Goal: Task Accomplishment & Management: Use online tool/utility

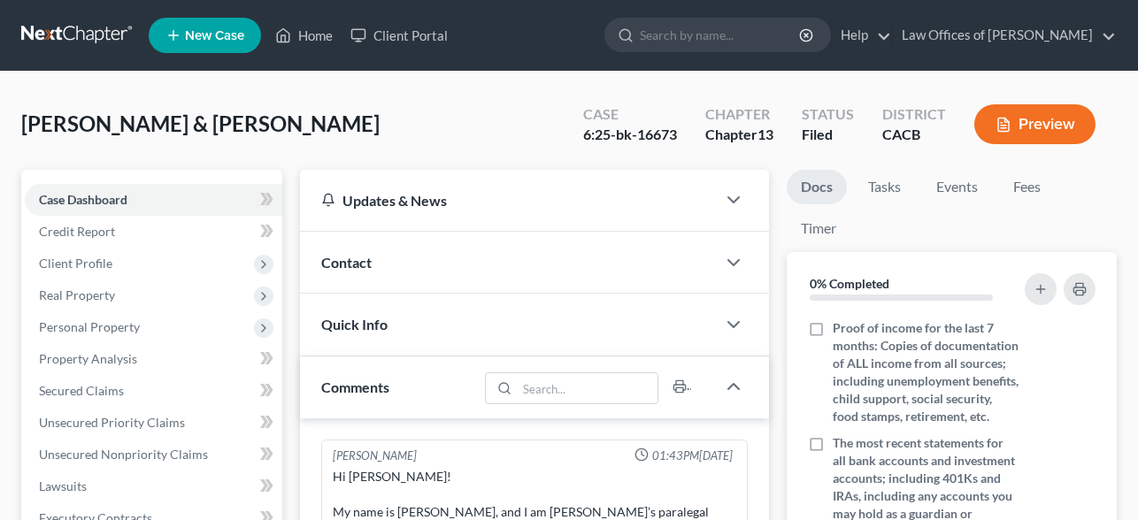
scroll to position [428, 0]
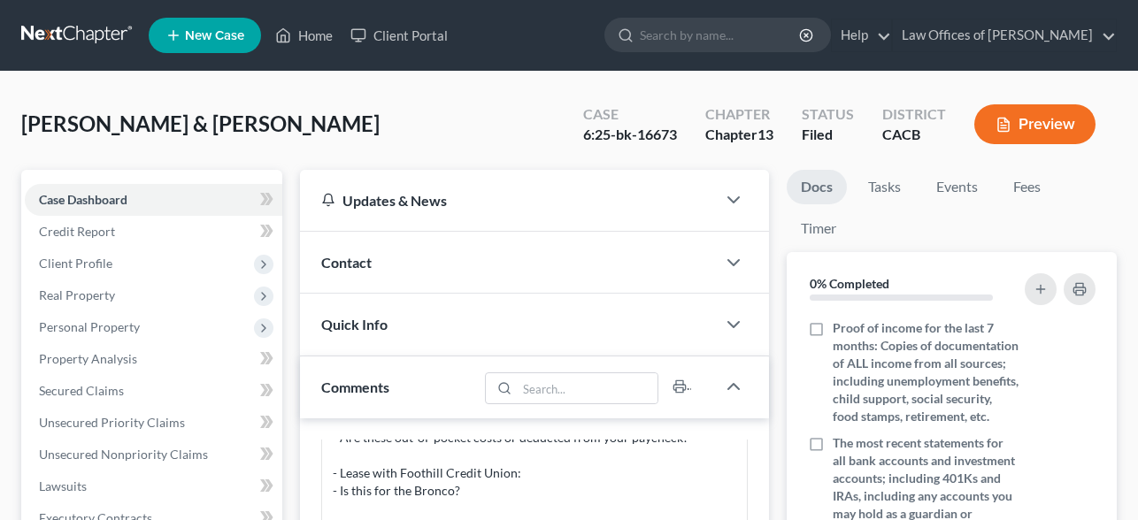
click at [1032, 128] on button "Preview" at bounding box center [1034, 124] width 121 height 40
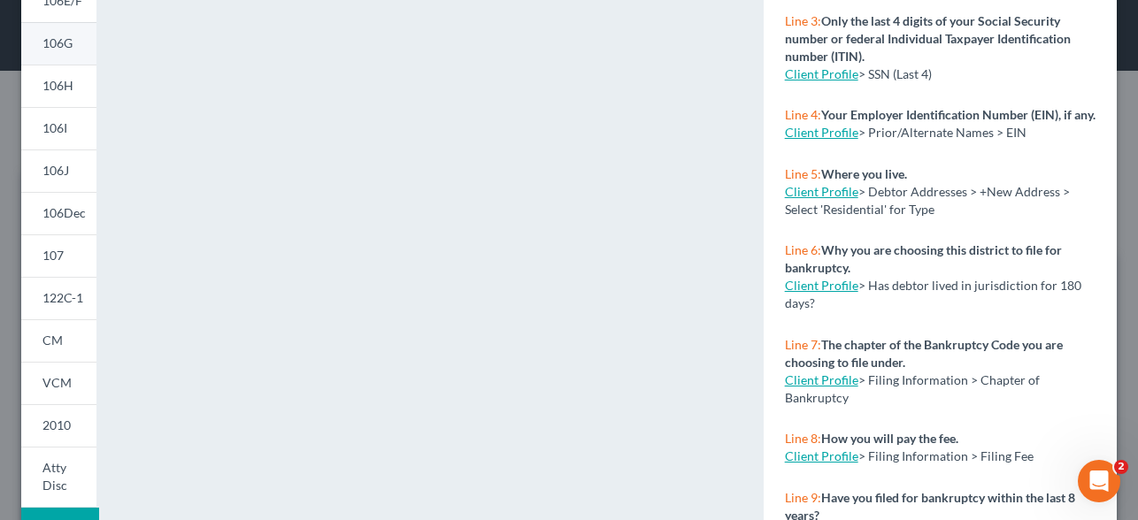
scroll to position [477, 0]
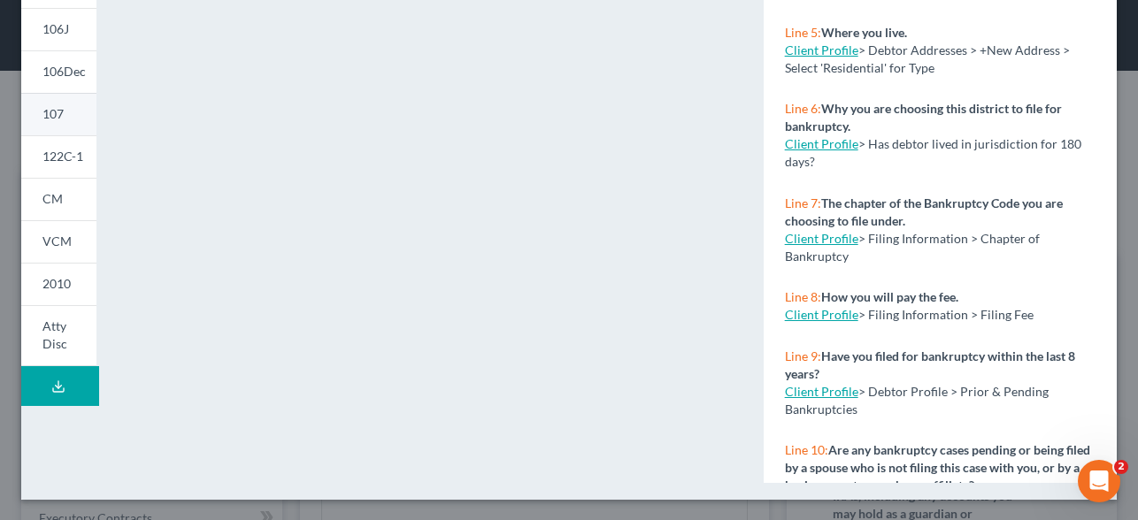
click at [48, 103] on link "107" at bounding box center [58, 114] width 75 height 42
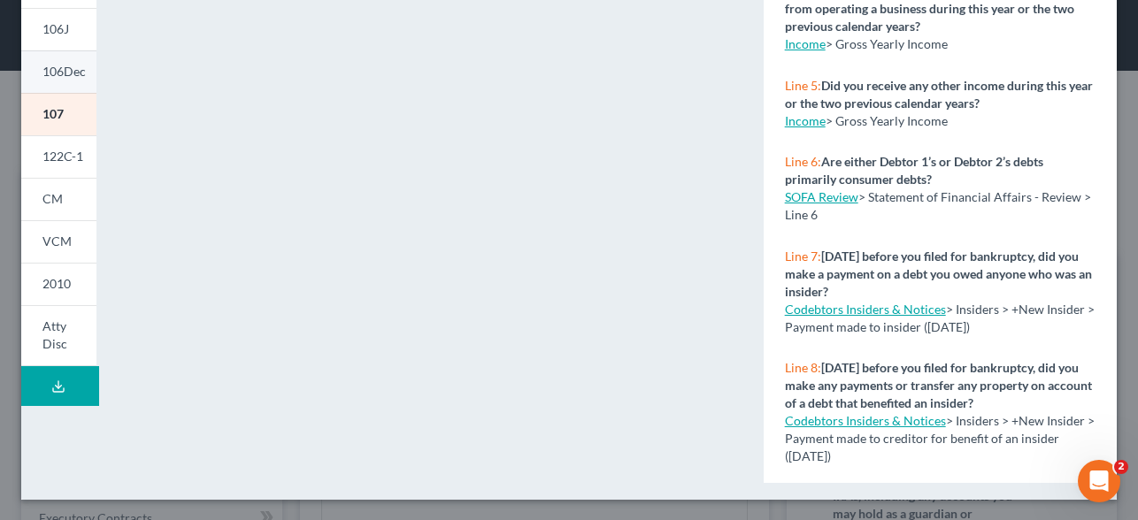
click at [63, 63] on link "106Dec" at bounding box center [58, 71] width 75 height 42
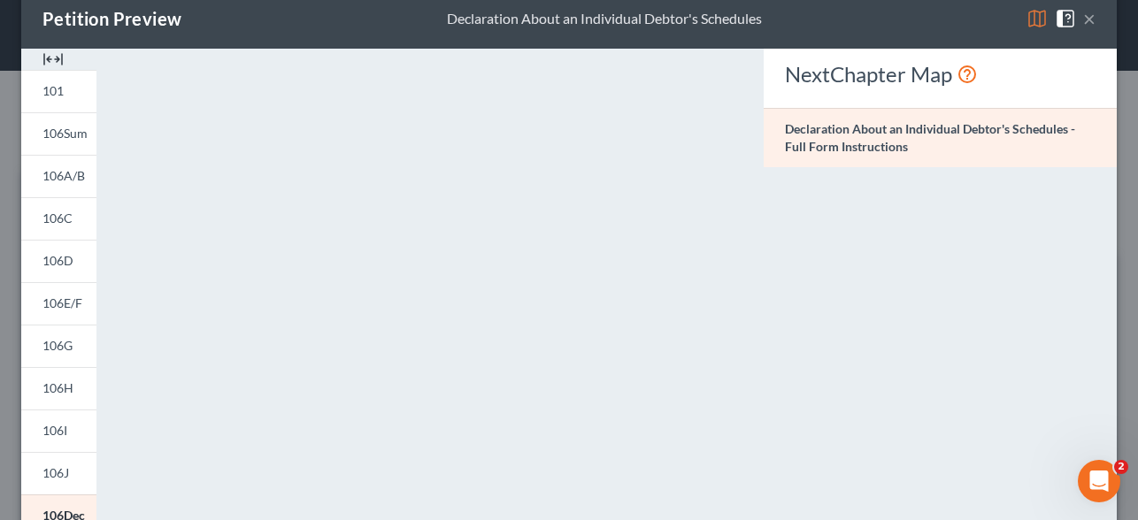
scroll to position [0, 0]
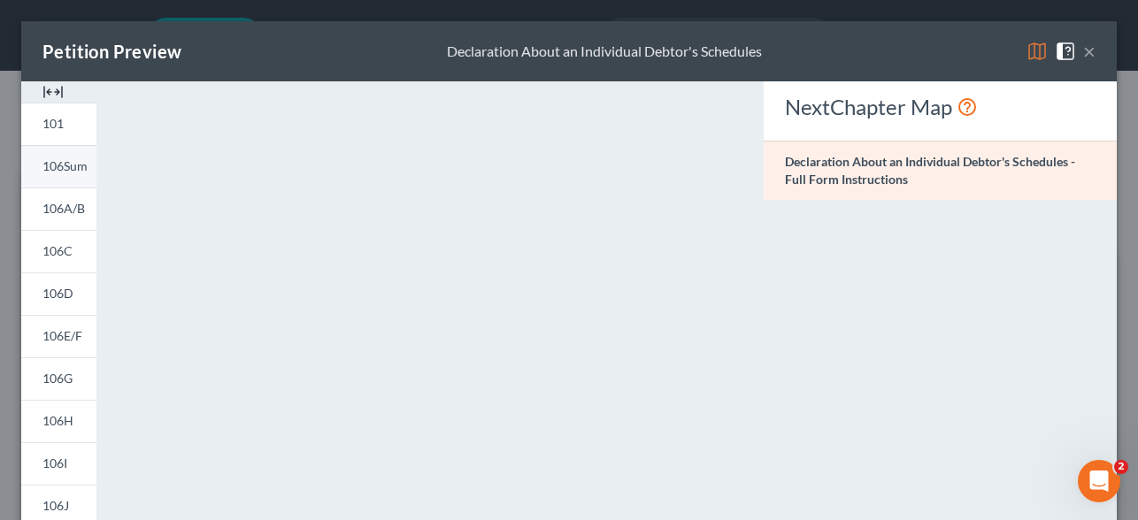
click at [61, 177] on link "106Sum" at bounding box center [58, 166] width 75 height 42
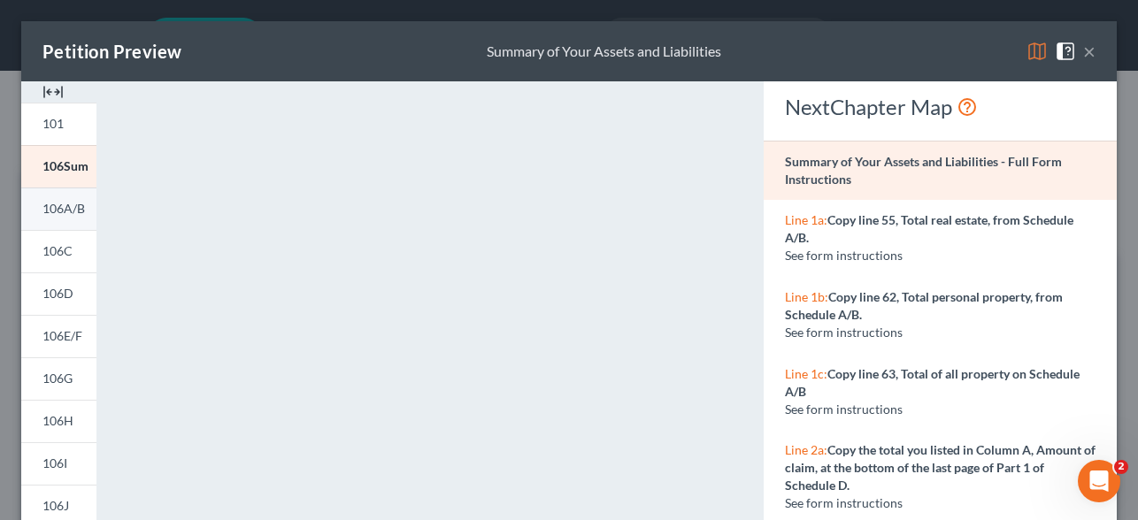
click at [73, 212] on span "106A/B" at bounding box center [63, 208] width 42 height 15
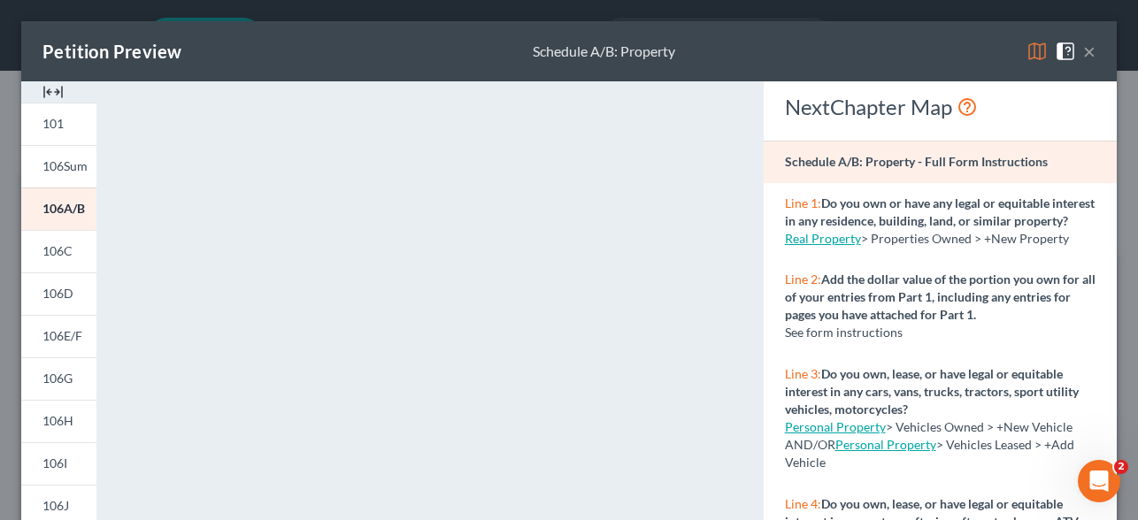
click at [1088, 50] on button "×" at bounding box center [1089, 51] width 12 height 21
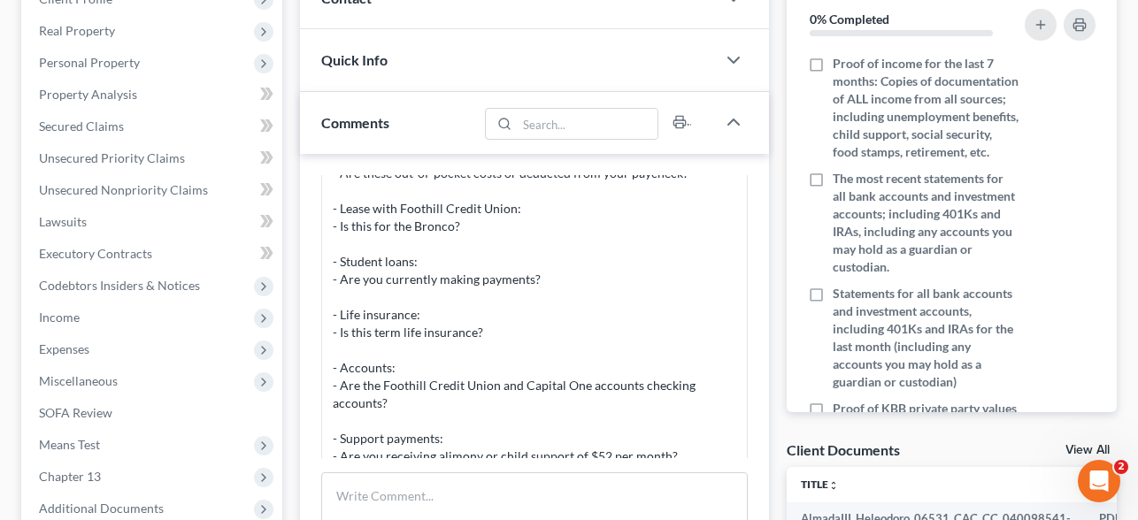
scroll to position [443, 0]
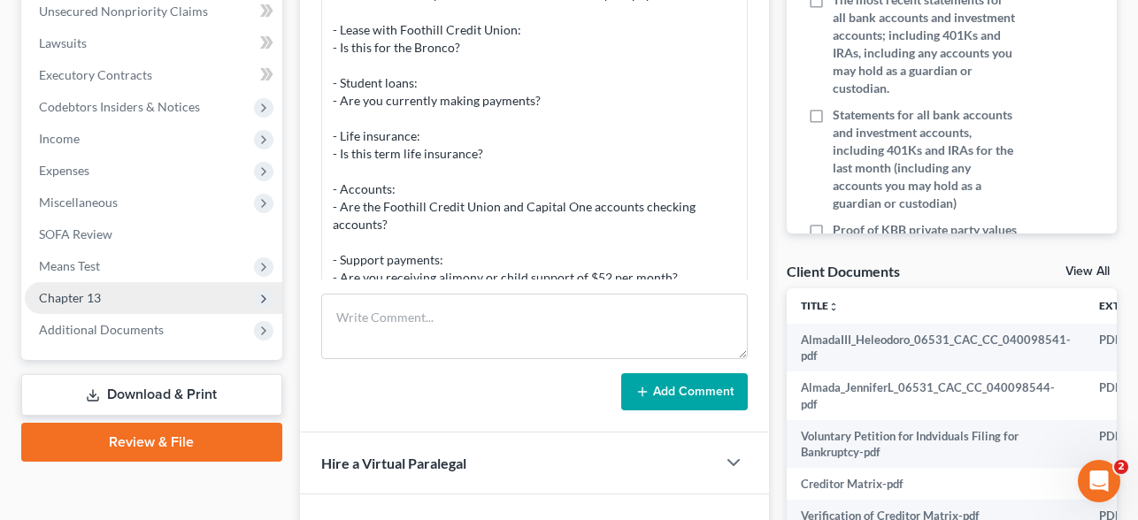
click at [100, 298] on span "Chapter 13" at bounding box center [70, 297] width 62 height 15
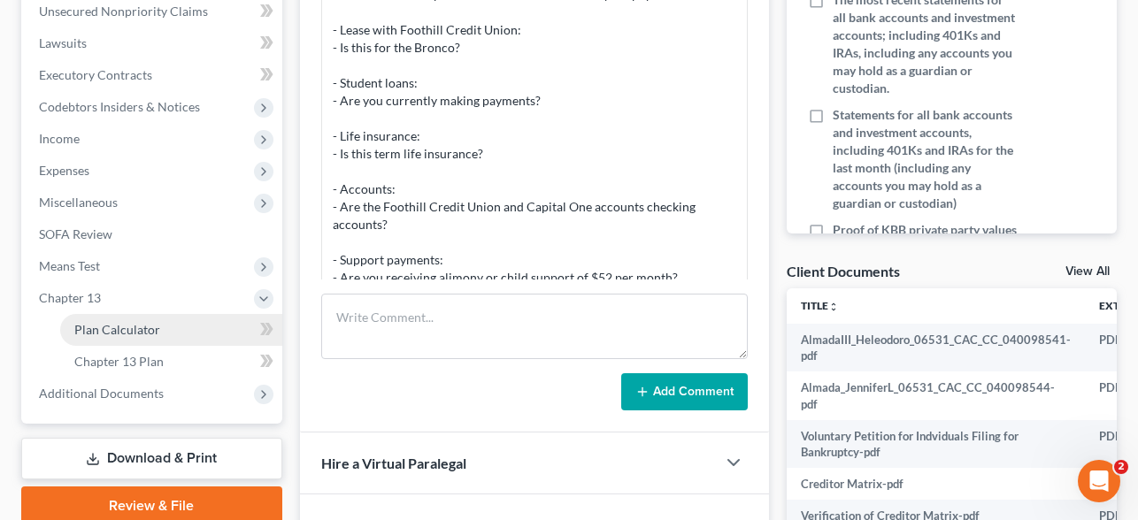
click at [145, 330] on span "Plan Calculator" at bounding box center [117, 329] width 86 height 15
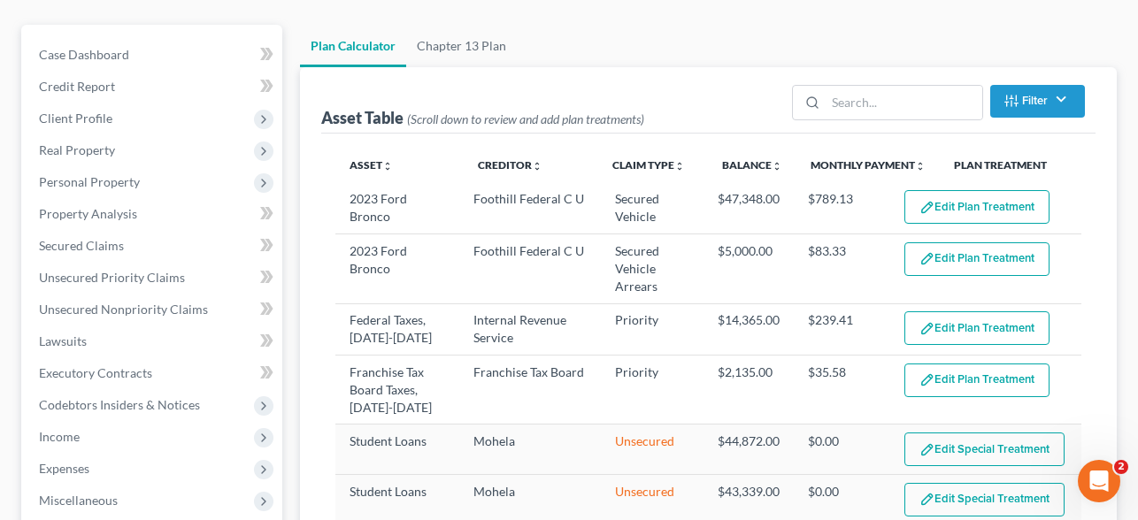
scroll to position [191, 0]
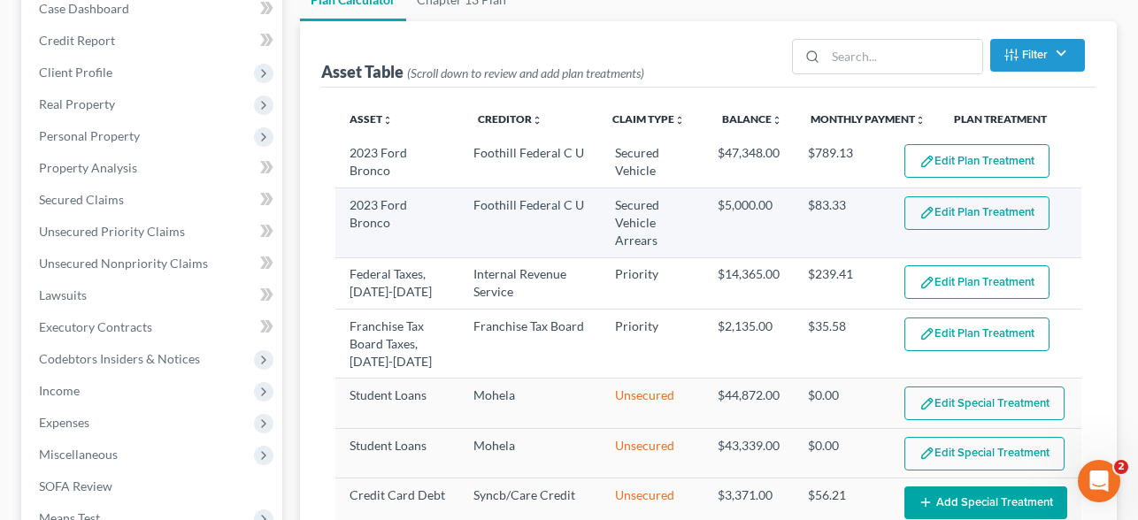
select select "59"
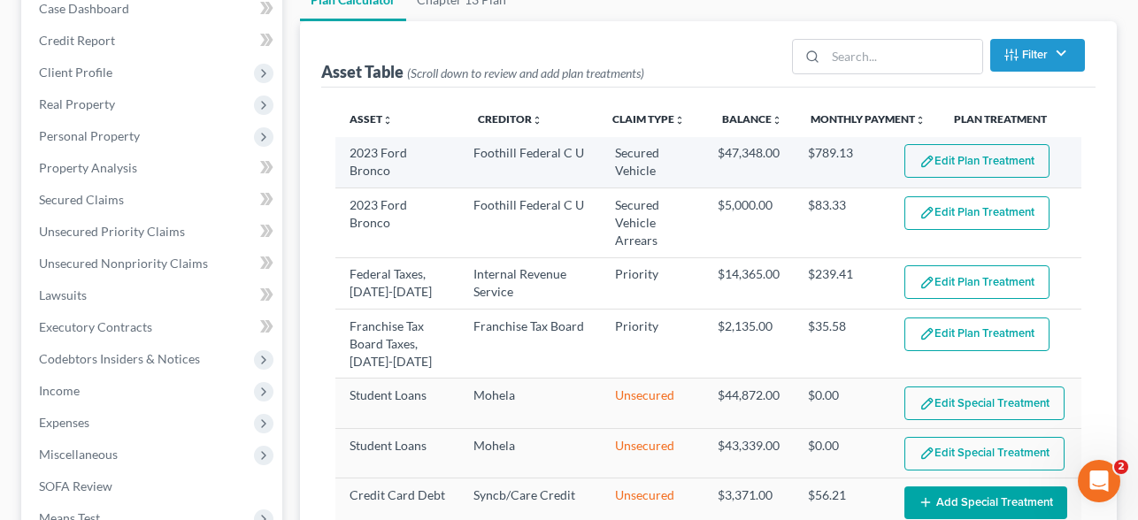
click at [1019, 159] on button "Edit Plan Treatment" at bounding box center [976, 161] width 145 height 34
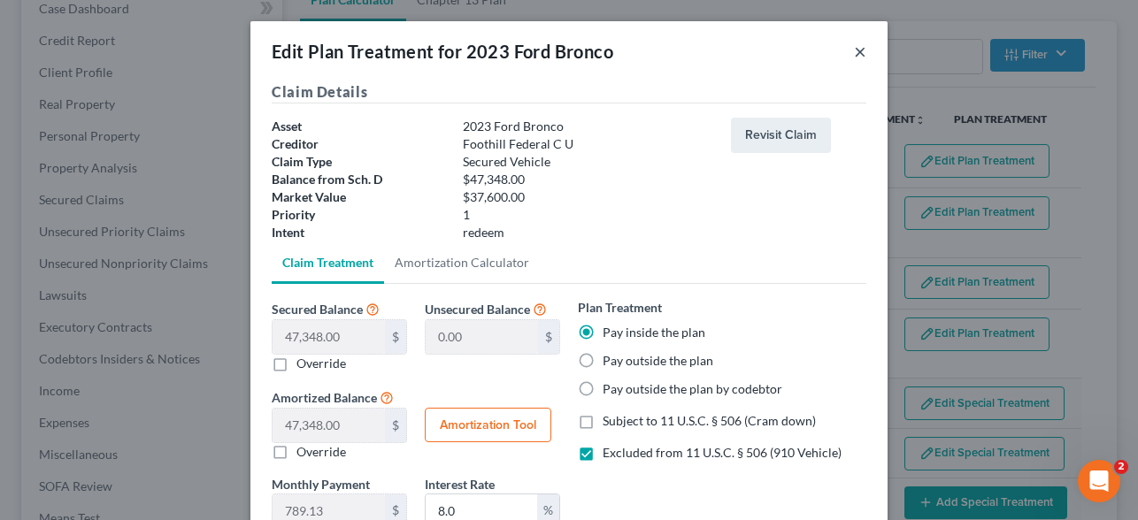
click at [859, 51] on button "×" at bounding box center [860, 51] width 12 height 21
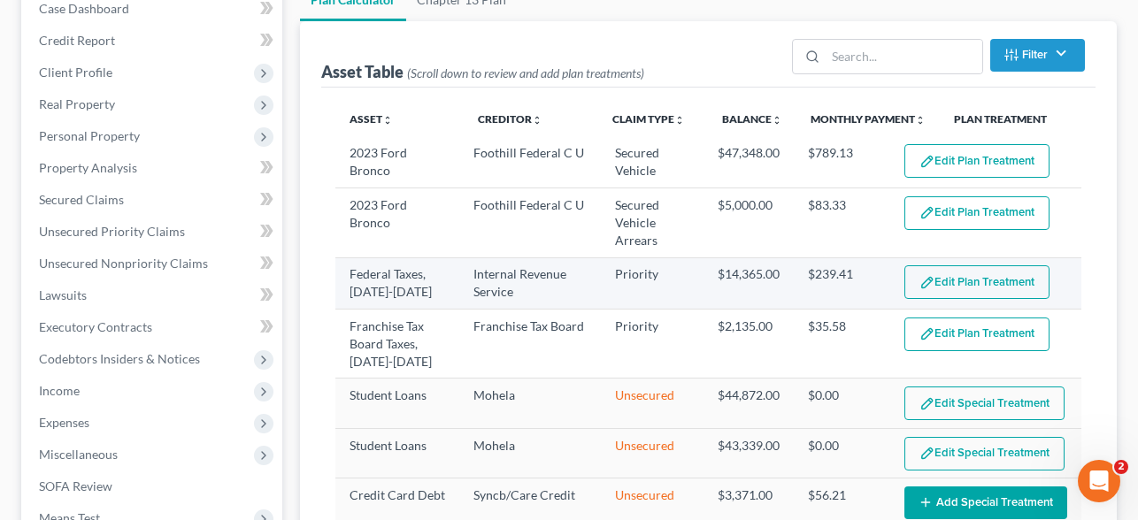
click at [971, 274] on button "Edit Plan Treatment" at bounding box center [976, 282] width 145 height 34
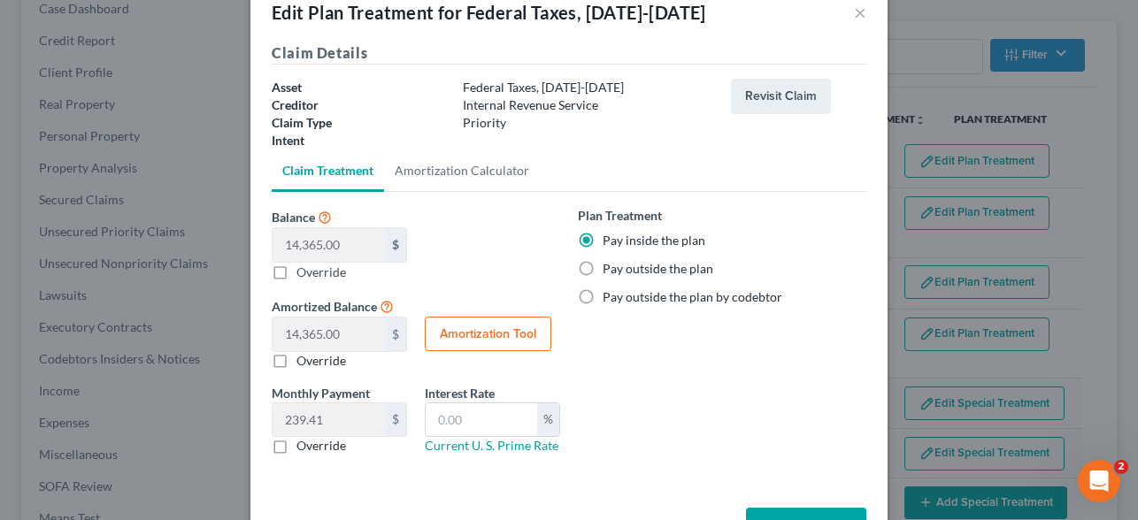
scroll to position [50, 0]
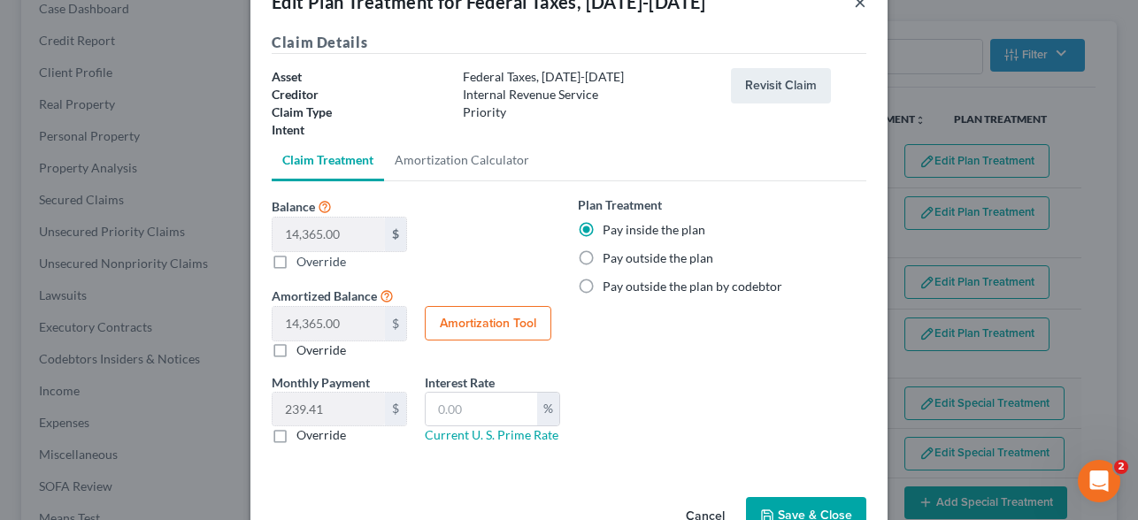
click at [858, 8] on button "×" at bounding box center [860, 1] width 12 height 21
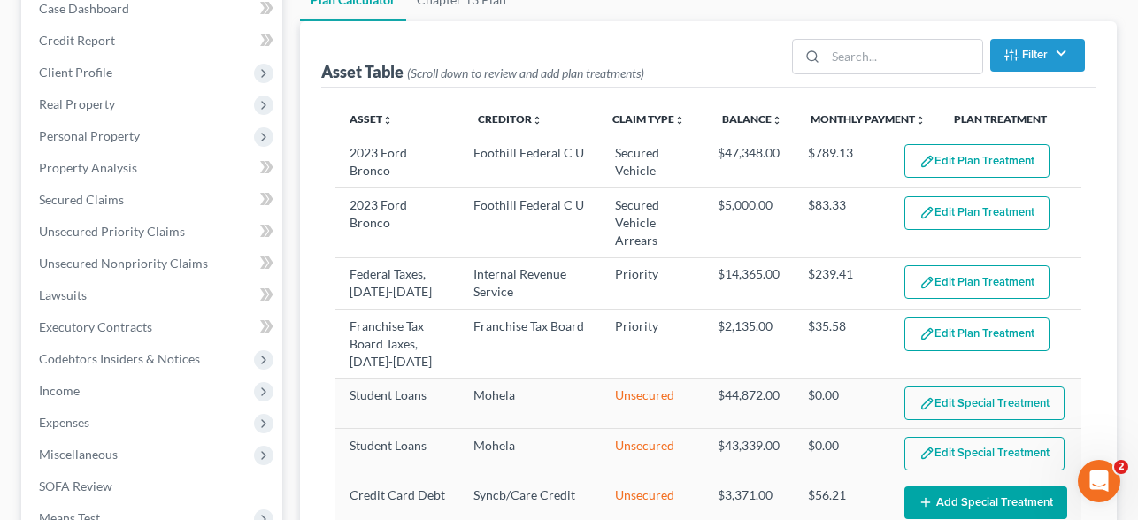
scroll to position [83, 0]
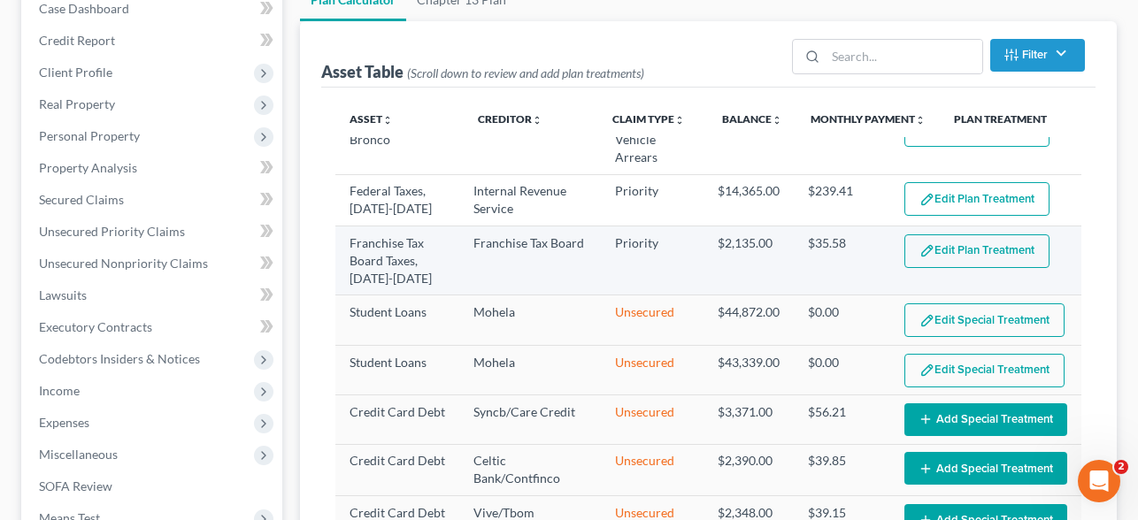
click at [969, 249] on button "Edit Plan Treatment" at bounding box center [976, 252] width 145 height 34
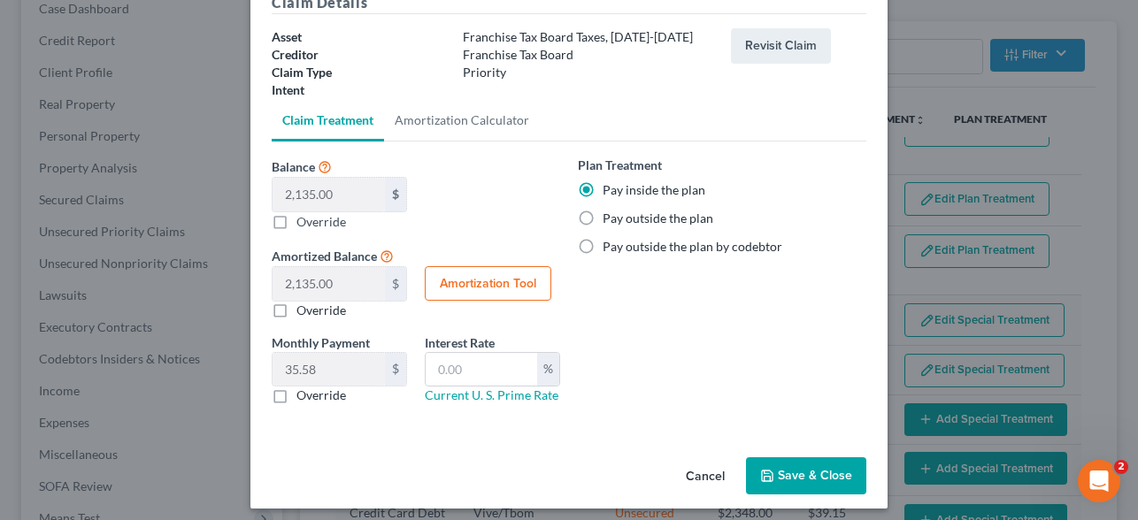
scroll to position [0, 0]
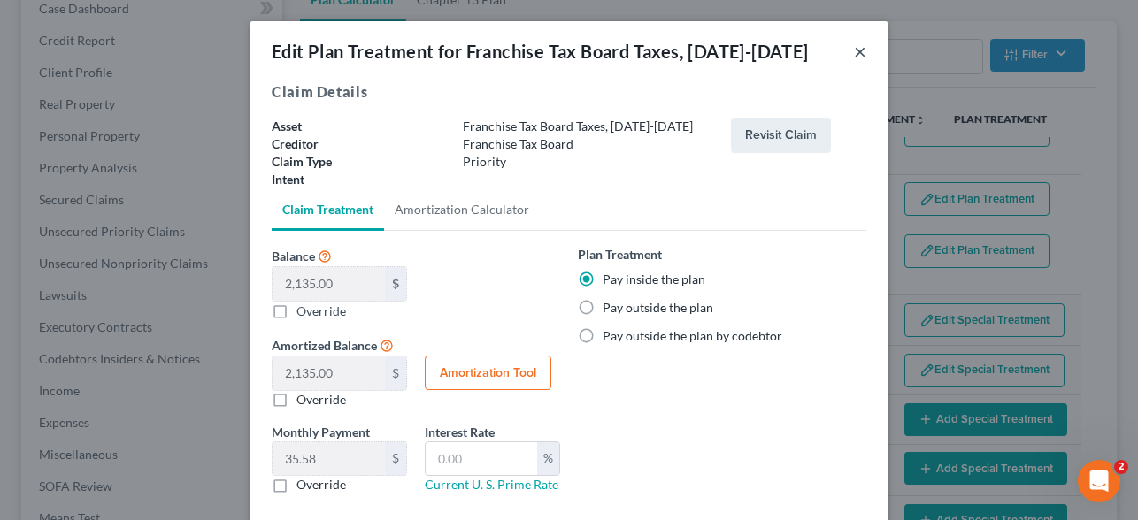
click at [859, 52] on button "×" at bounding box center [860, 51] width 12 height 21
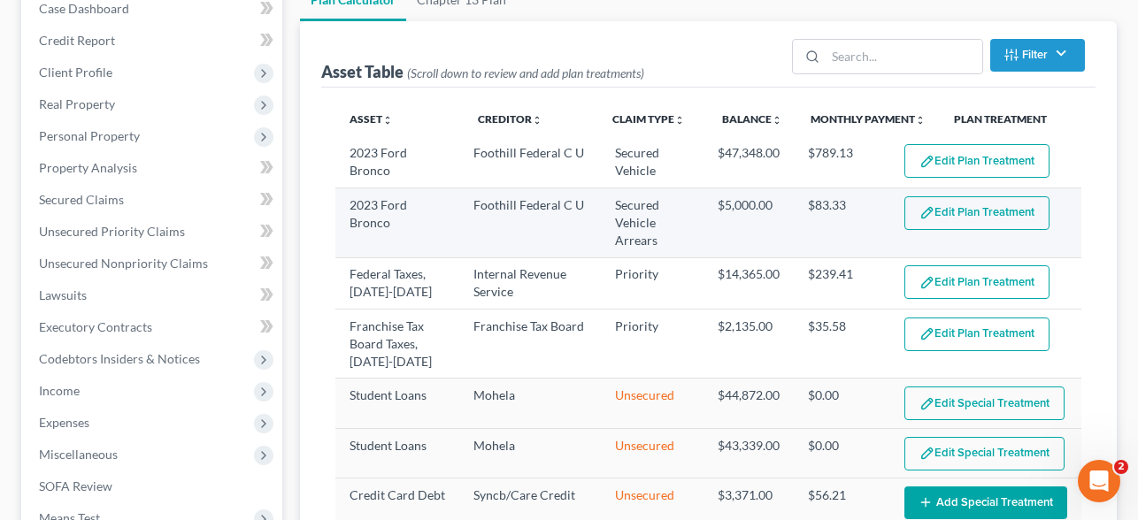
click at [994, 219] on button "Edit Plan Treatment" at bounding box center [976, 213] width 145 height 34
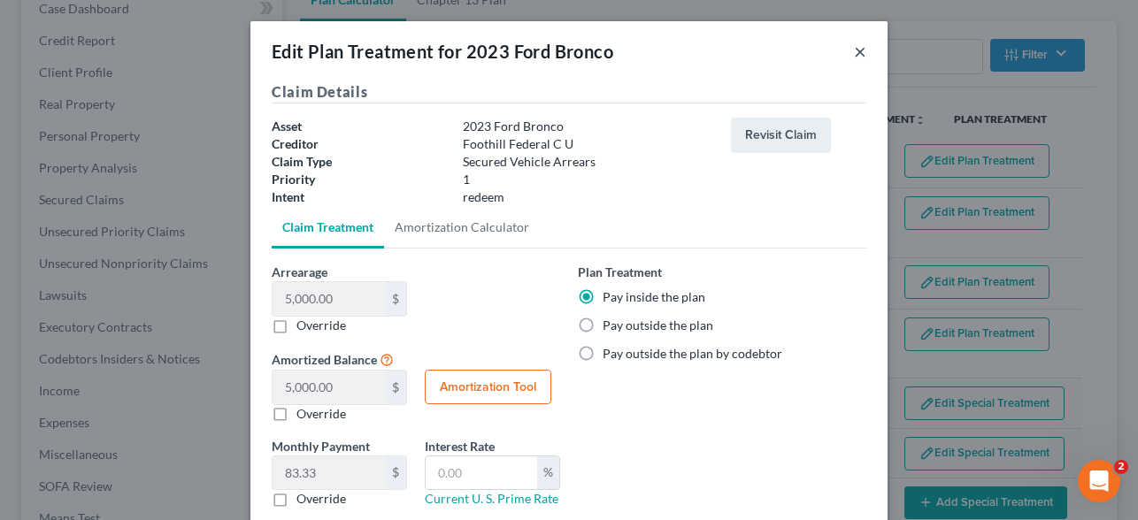
click at [858, 52] on button "×" at bounding box center [860, 51] width 12 height 21
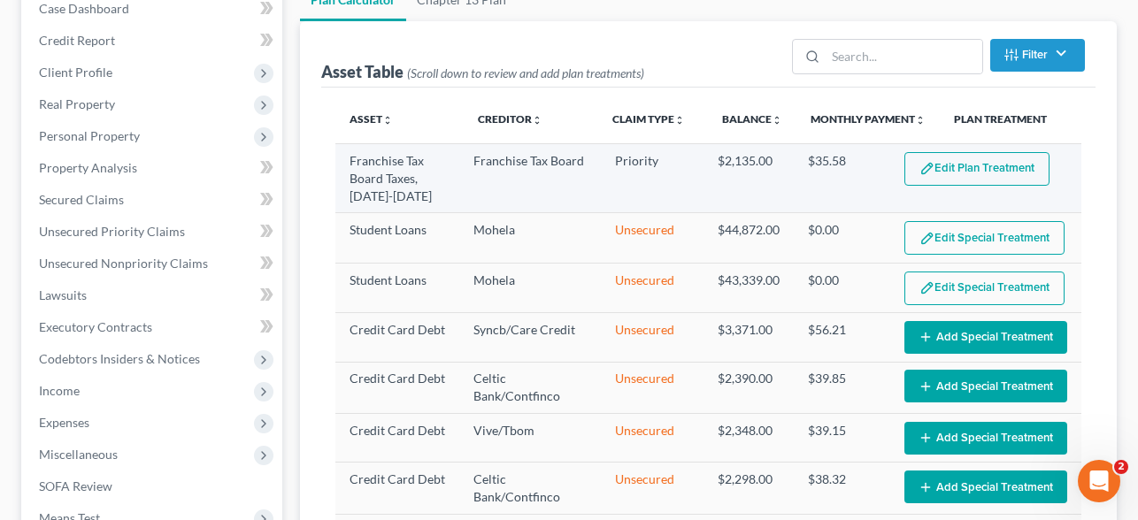
scroll to position [186, 0]
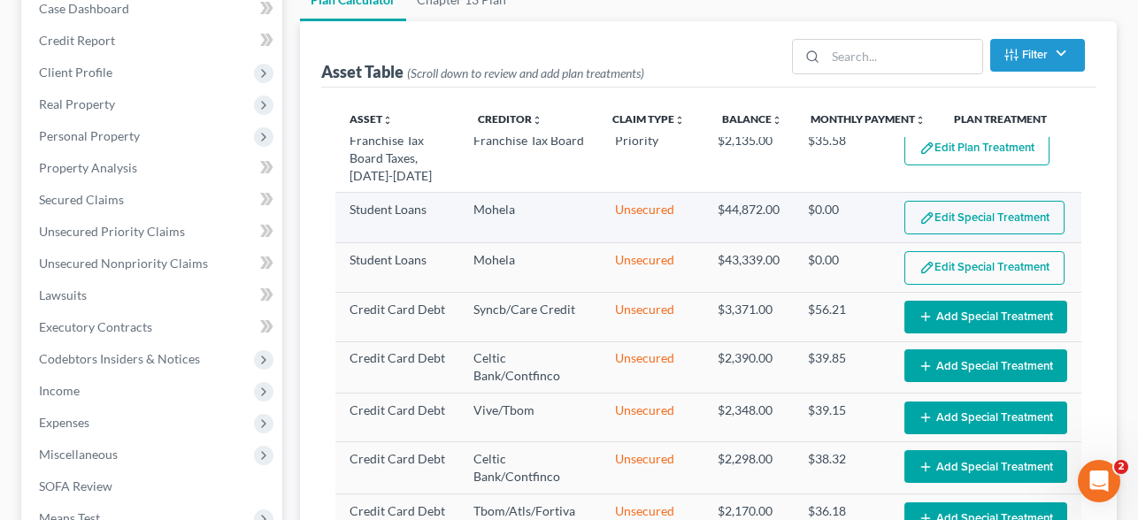
click at [974, 207] on button "Edit Special Treatment" at bounding box center [984, 218] width 160 height 34
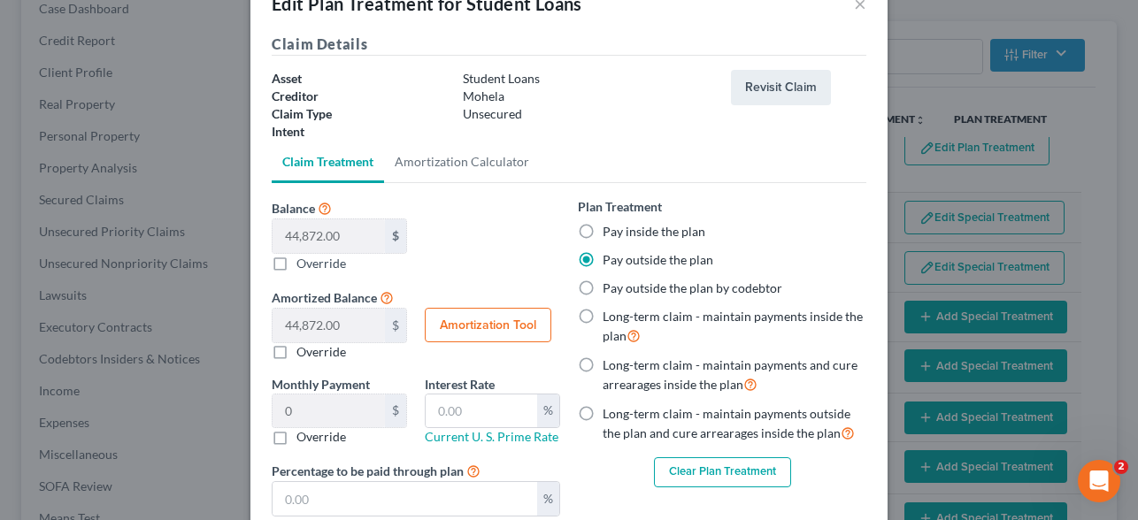
scroll to position [0, 0]
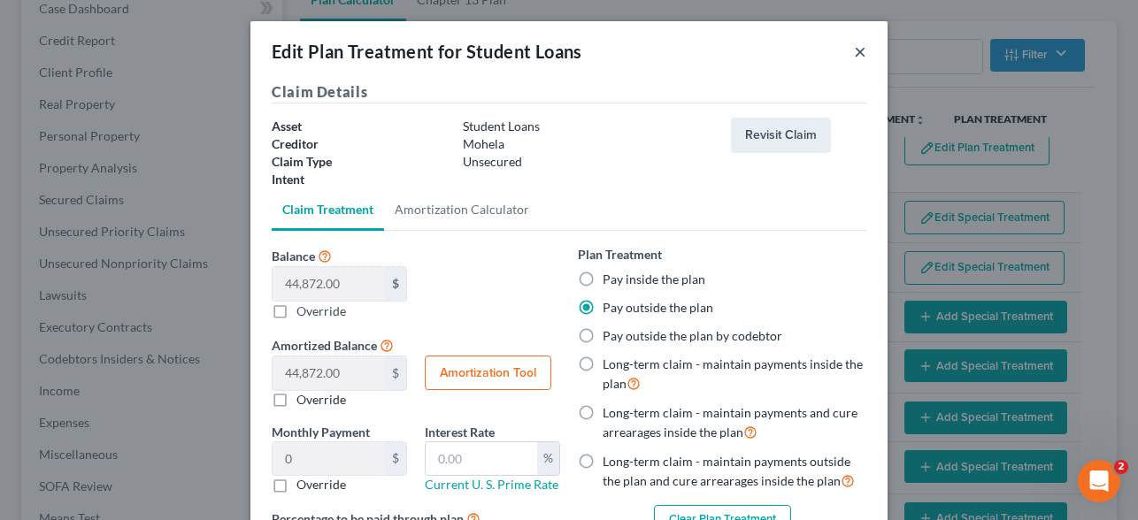
click at [858, 56] on button "×" at bounding box center [860, 51] width 12 height 21
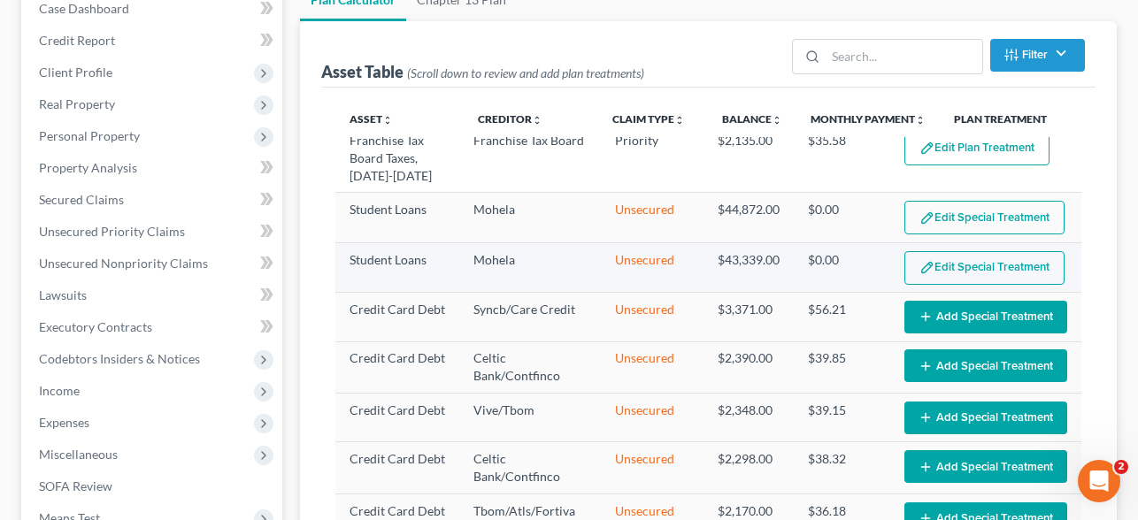
click at [965, 273] on button "Edit Special Treatment" at bounding box center [984, 268] width 160 height 34
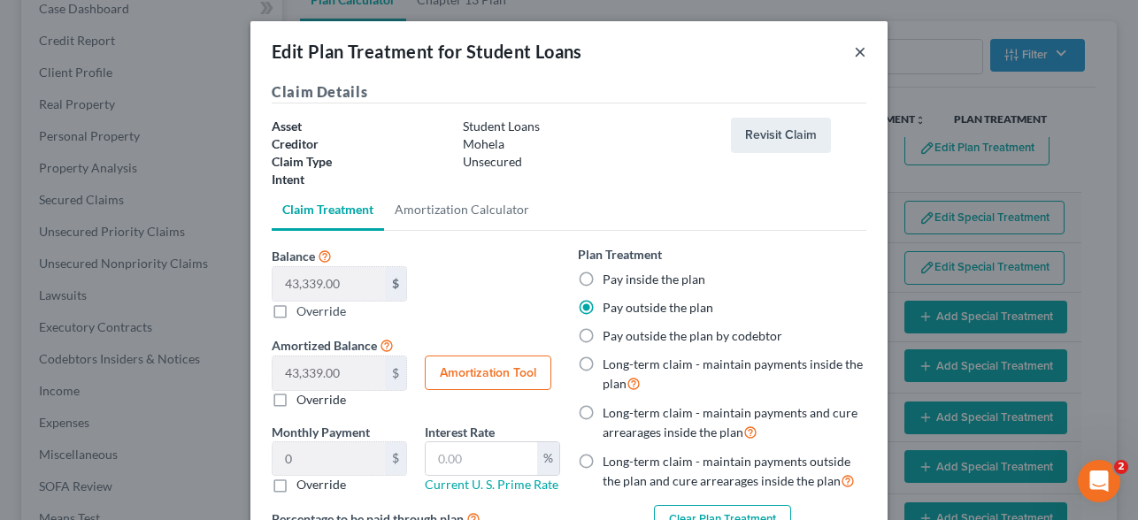
click at [859, 51] on button "×" at bounding box center [860, 51] width 12 height 21
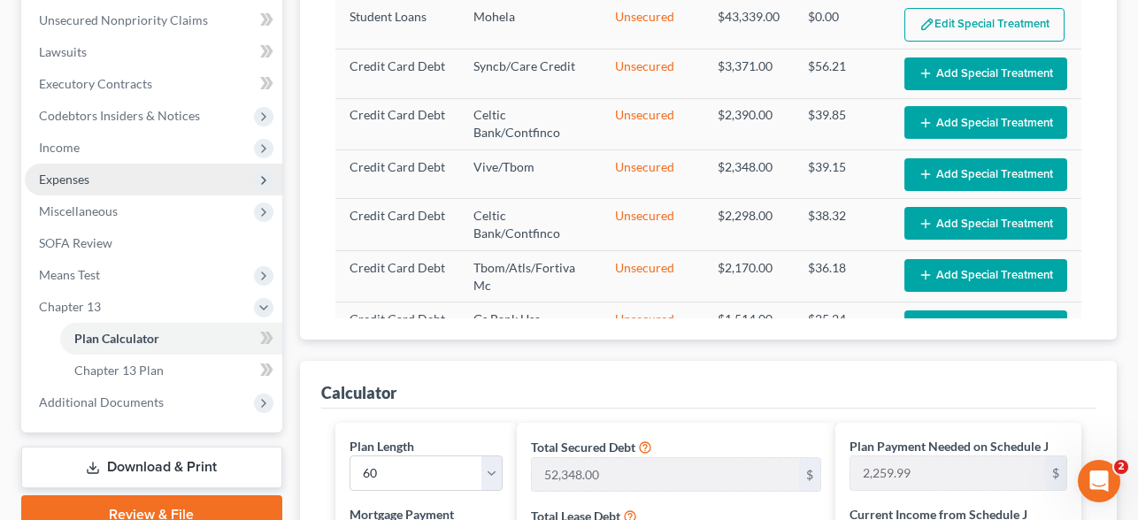
scroll to position [436, 0]
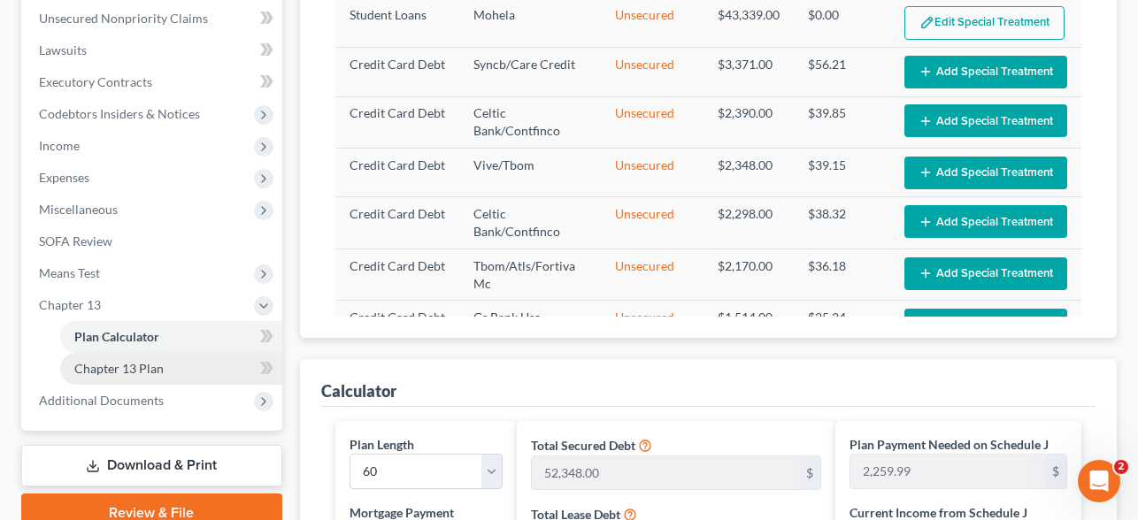
click at [118, 365] on span "Chapter 13 Plan" at bounding box center [118, 368] width 89 height 15
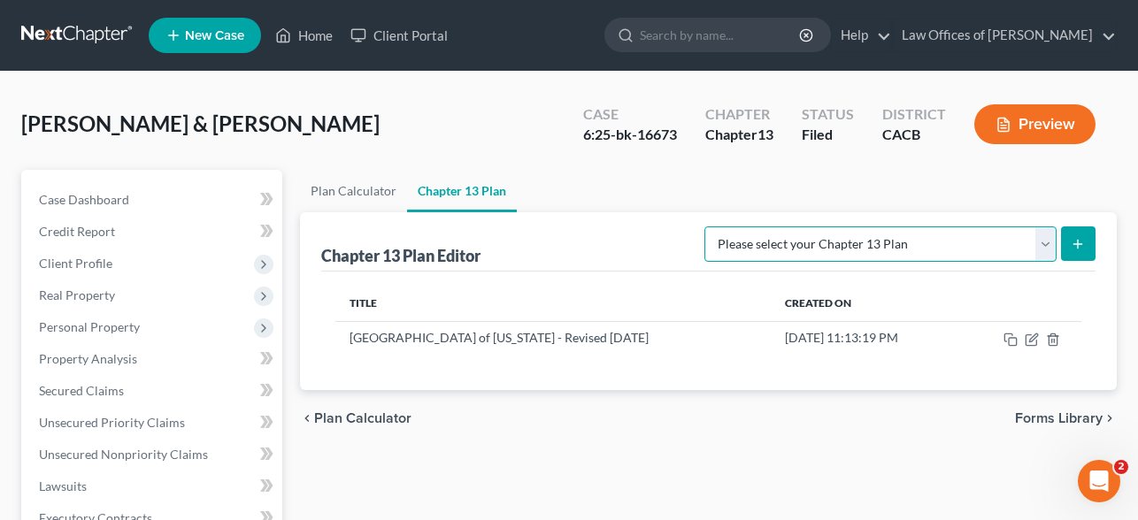
click at [964, 238] on select "Please select your Chapter 13 Plan [GEOGRAPHIC_DATA] of [US_STATE] - Effective …" at bounding box center [880, 244] width 352 height 35
select select "1"
click at [742, 227] on select "Please select your Chapter 13 Plan [GEOGRAPHIC_DATA] of [US_STATE] - Effective …" at bounding box center [880, 244] width 352 height 35
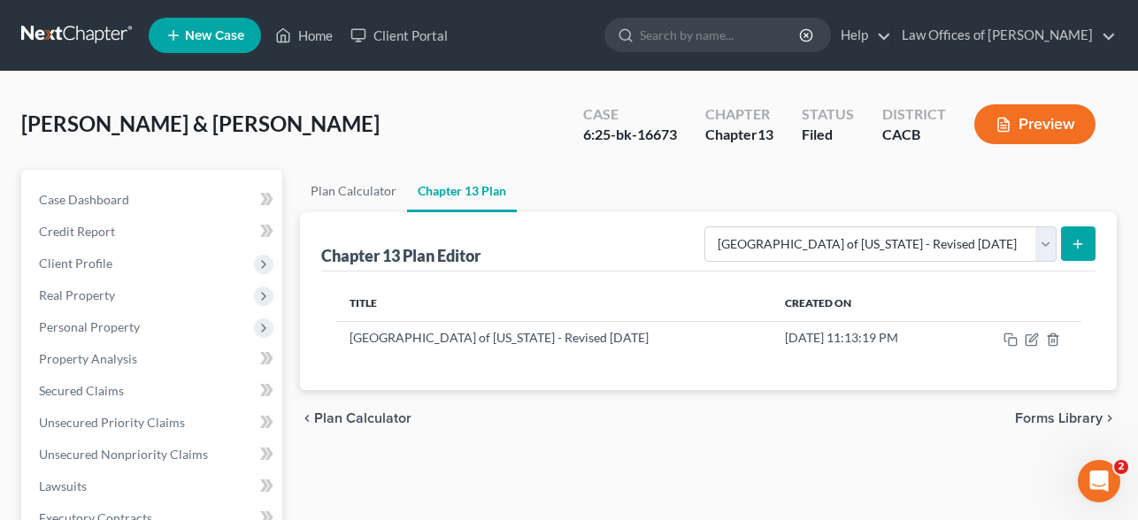
click at [1078, 235] on button "submit" at bounding box center [1078, 244] width 35 height 35
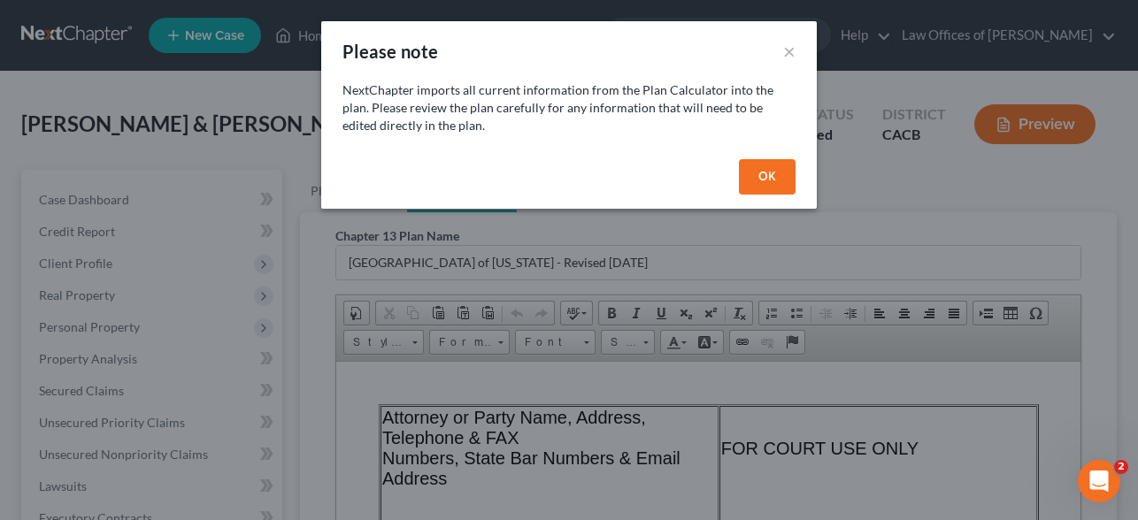
click at [757, 194] on button "OK" at bounding box center [767, 176] width 57 height 35
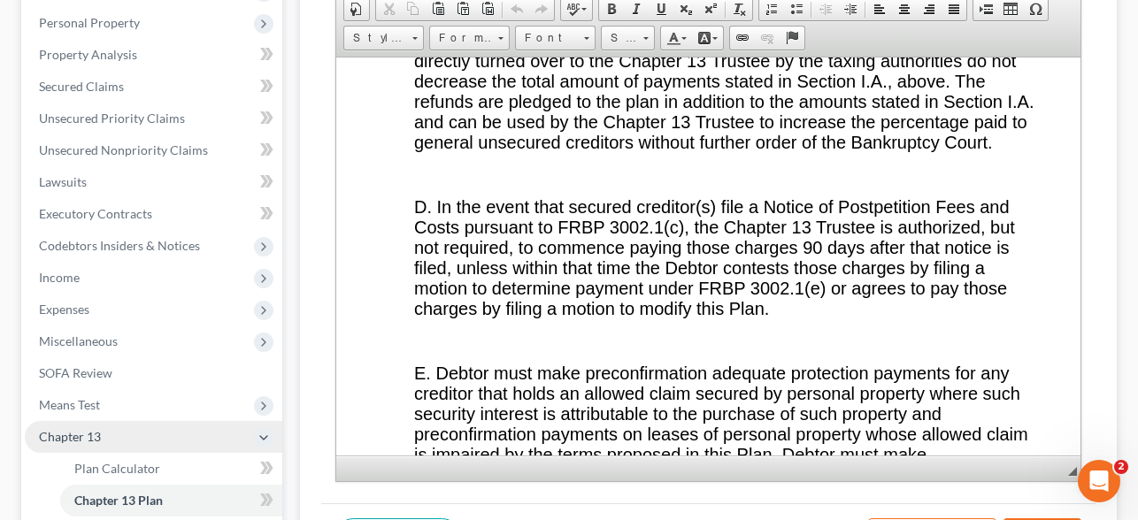
scroll to position [387, 0]
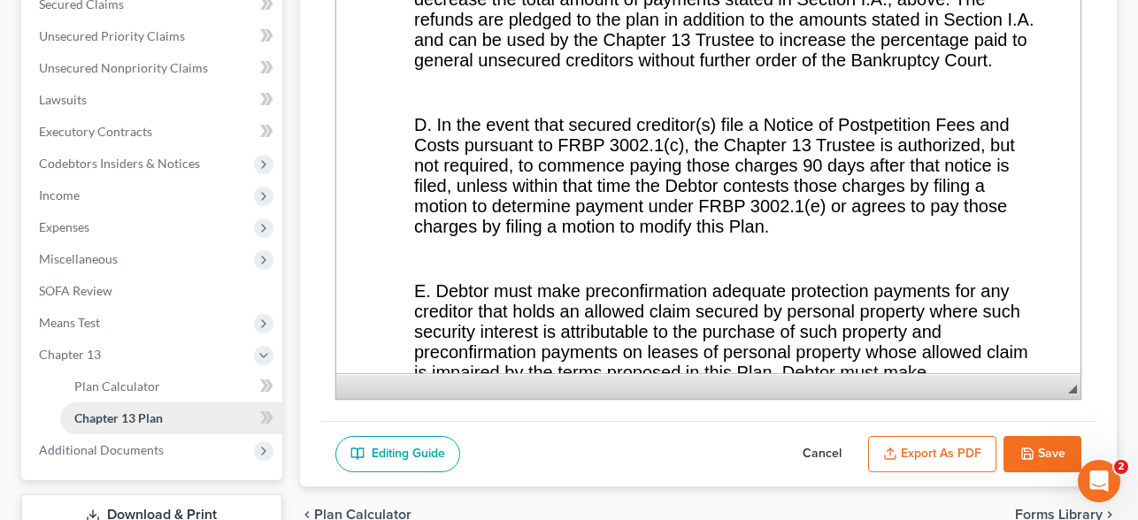
click at [114, 419] on span "Chapter 13 Plan" at bounding box center [118, 418] width 88 height 15
click at [830, 455] on button "Cancel" at bounding box center [822, 454] width 78 height 37
select select "1"
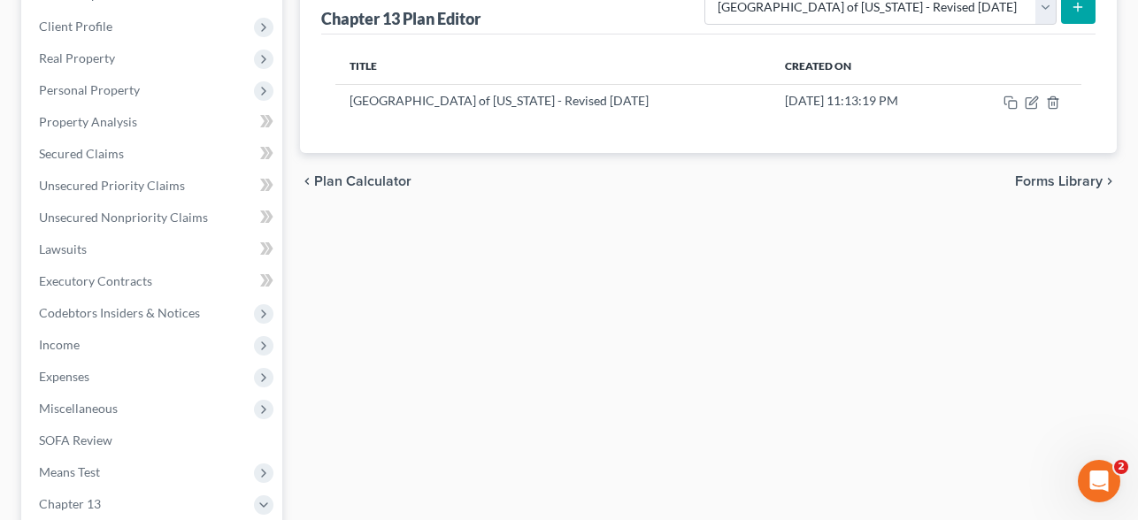
scroll to position [0, 0]
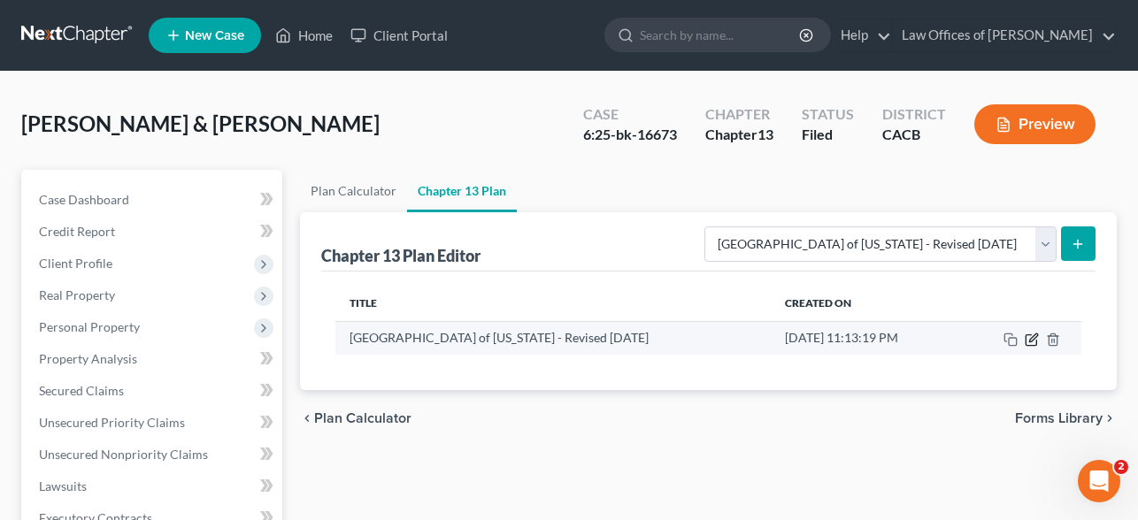
click at [1033, 340] on icon "button" at bounding box center [1033, 338] width 8 height 8
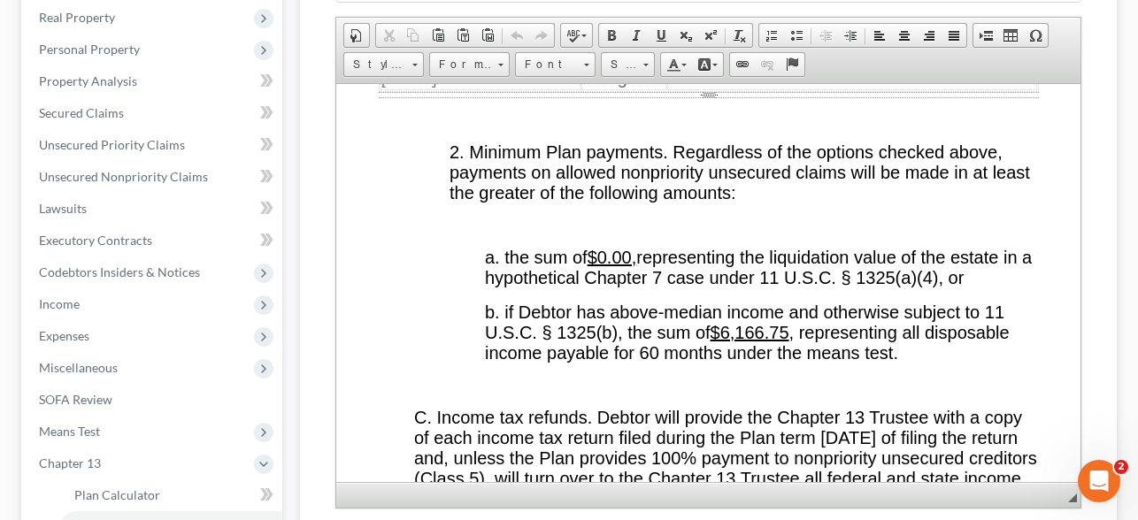
scroll to position [4523, 0]
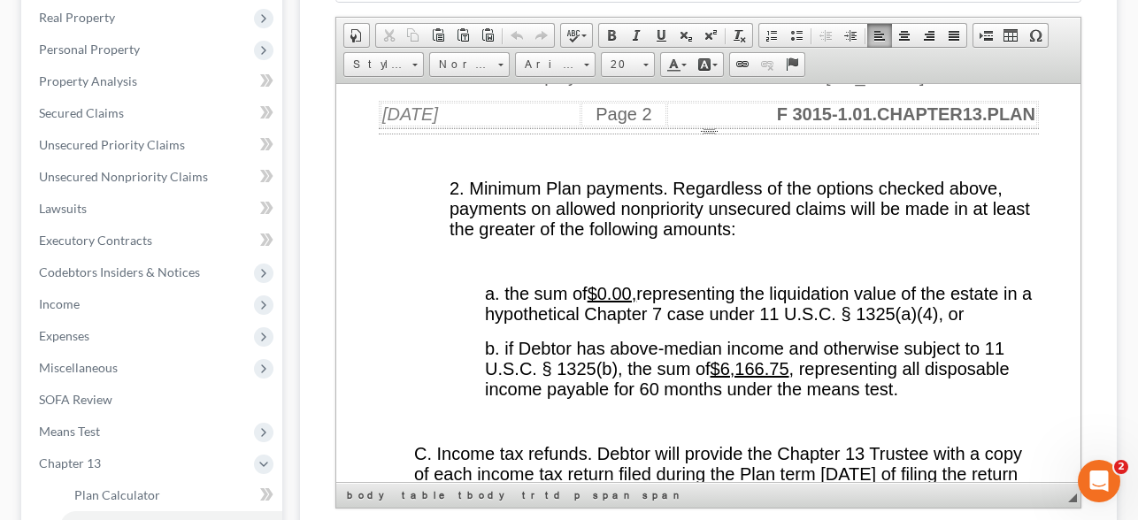
click at [708, 127] on div "Page Break" at bounding box center [708, 130] width 660 height 6
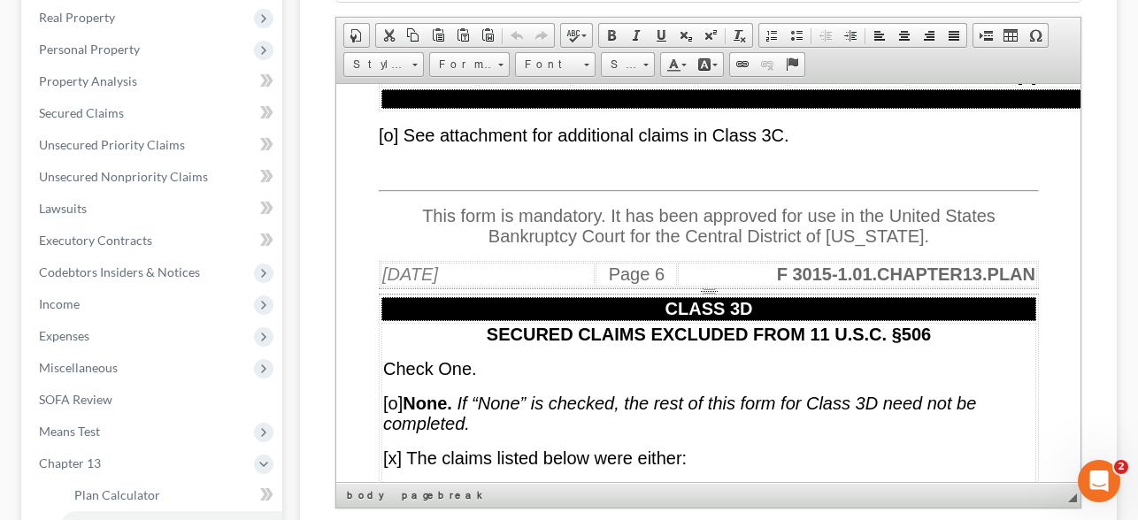
scroll to position [12571, 0]
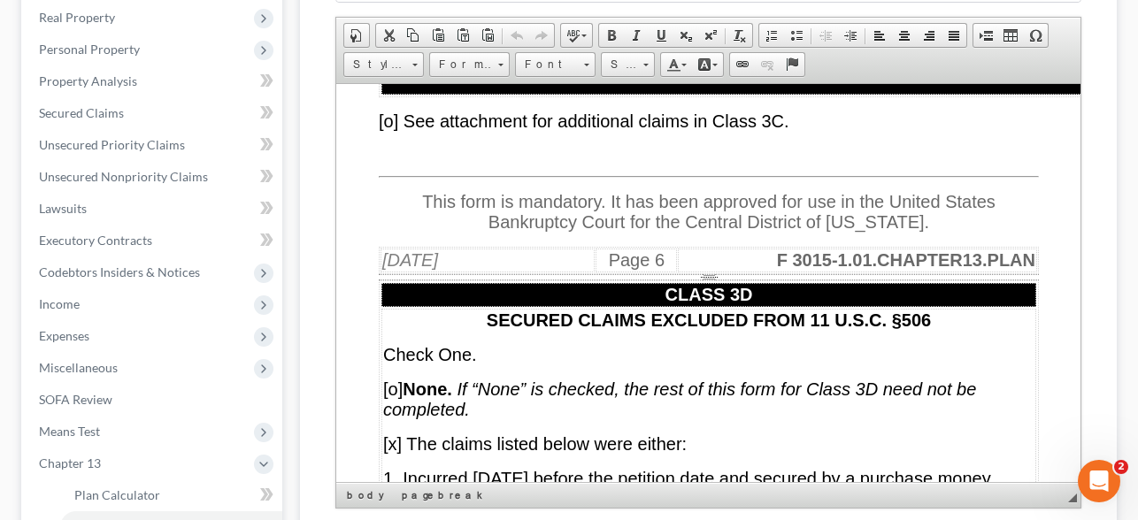
click at [708, 273] on div "Page Break" at bounding box center [708, 276] width 660 height 6
click at [712, 248] on td "F 3015-1.01.CHAPTER13.PLAN" at bounding box center [856, 260] width 359 height 24
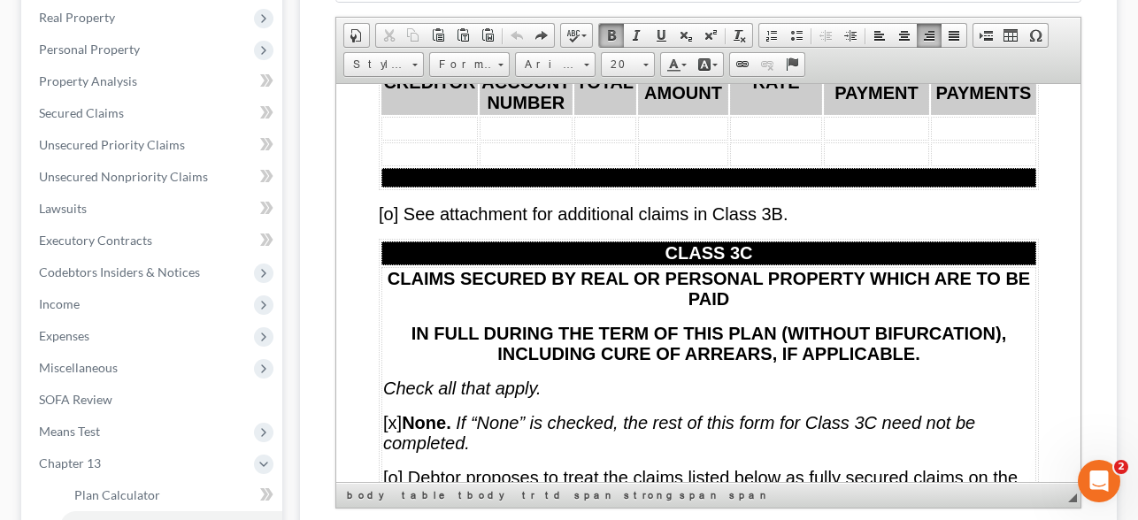
scroll to position [11560, 0]
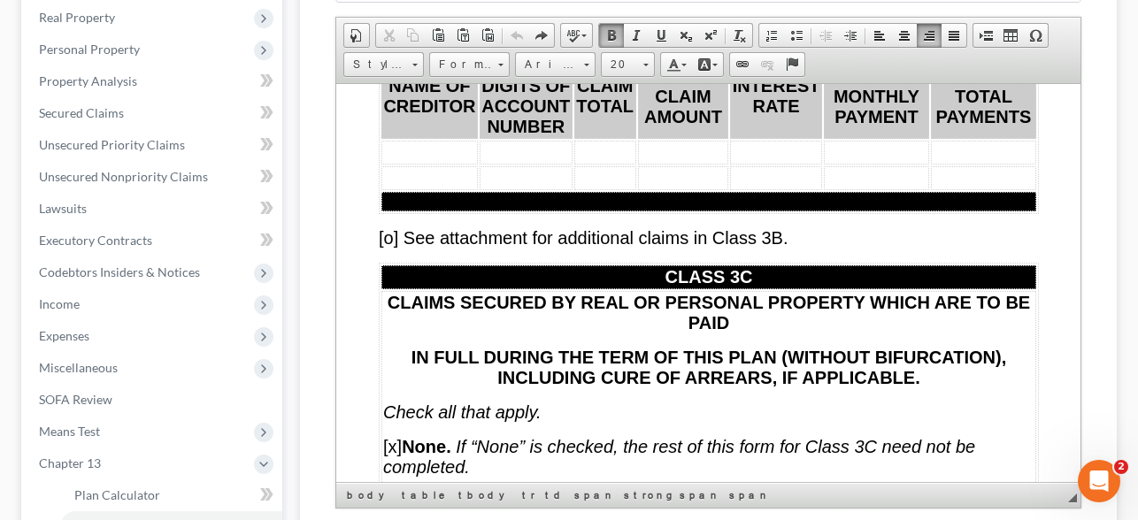
click at [816, 227] on p "[o] See attachment for additional claims in Class 3B." at bounding box center [708, 237] width 660 height 20
click at [982, 34] on span at bounding box center [986, 35] width 14 height 14
